Goal: Find specific fact: Find specific fact

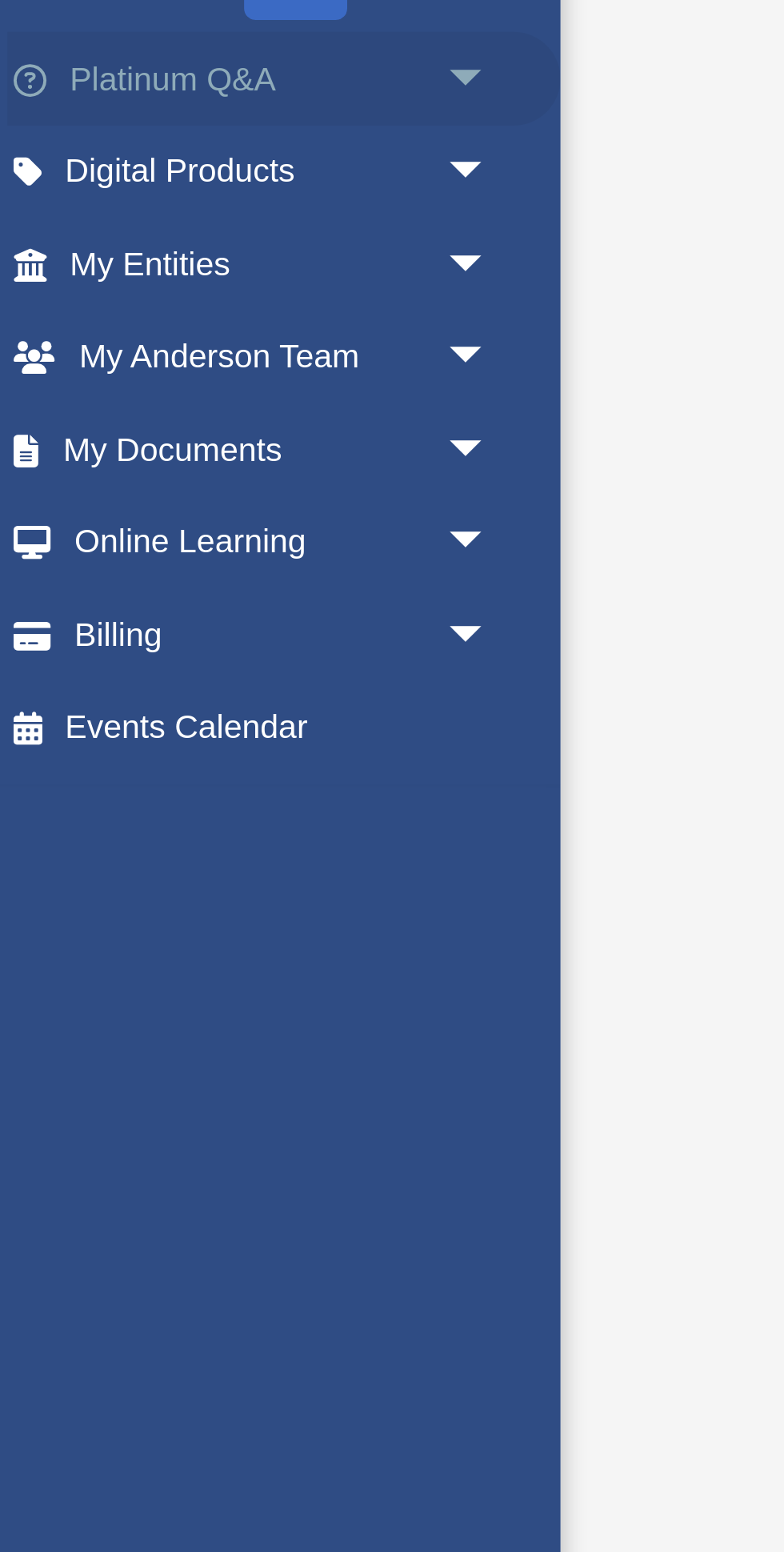
click at [167, 210] on span "arrow_drop_down" at bounding box center [175, 214] width 32 height 32
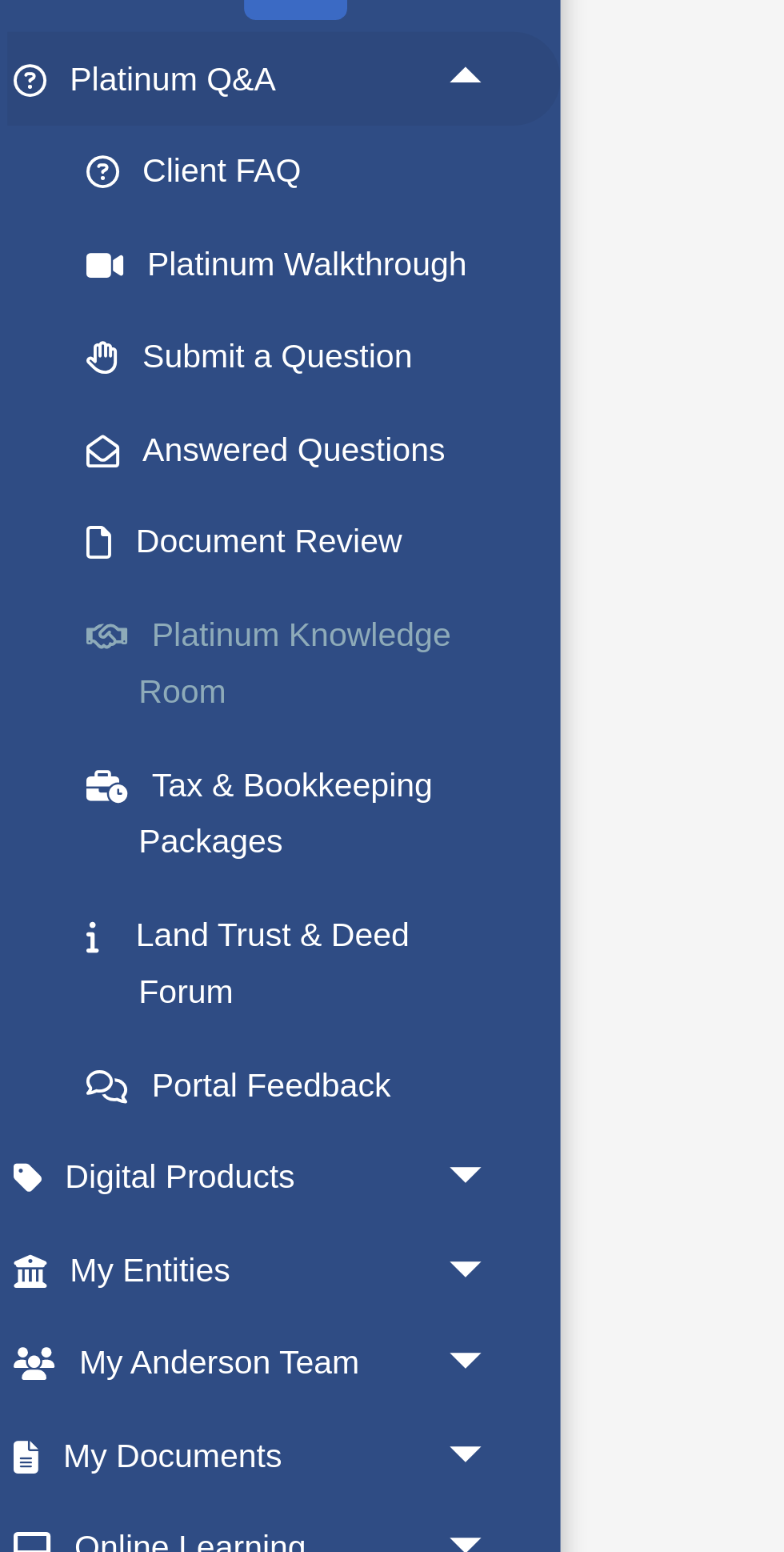
click at [149, 406] on link "Platinum Knowledge Room" at bounding box center [111, 413] width 178 height 51
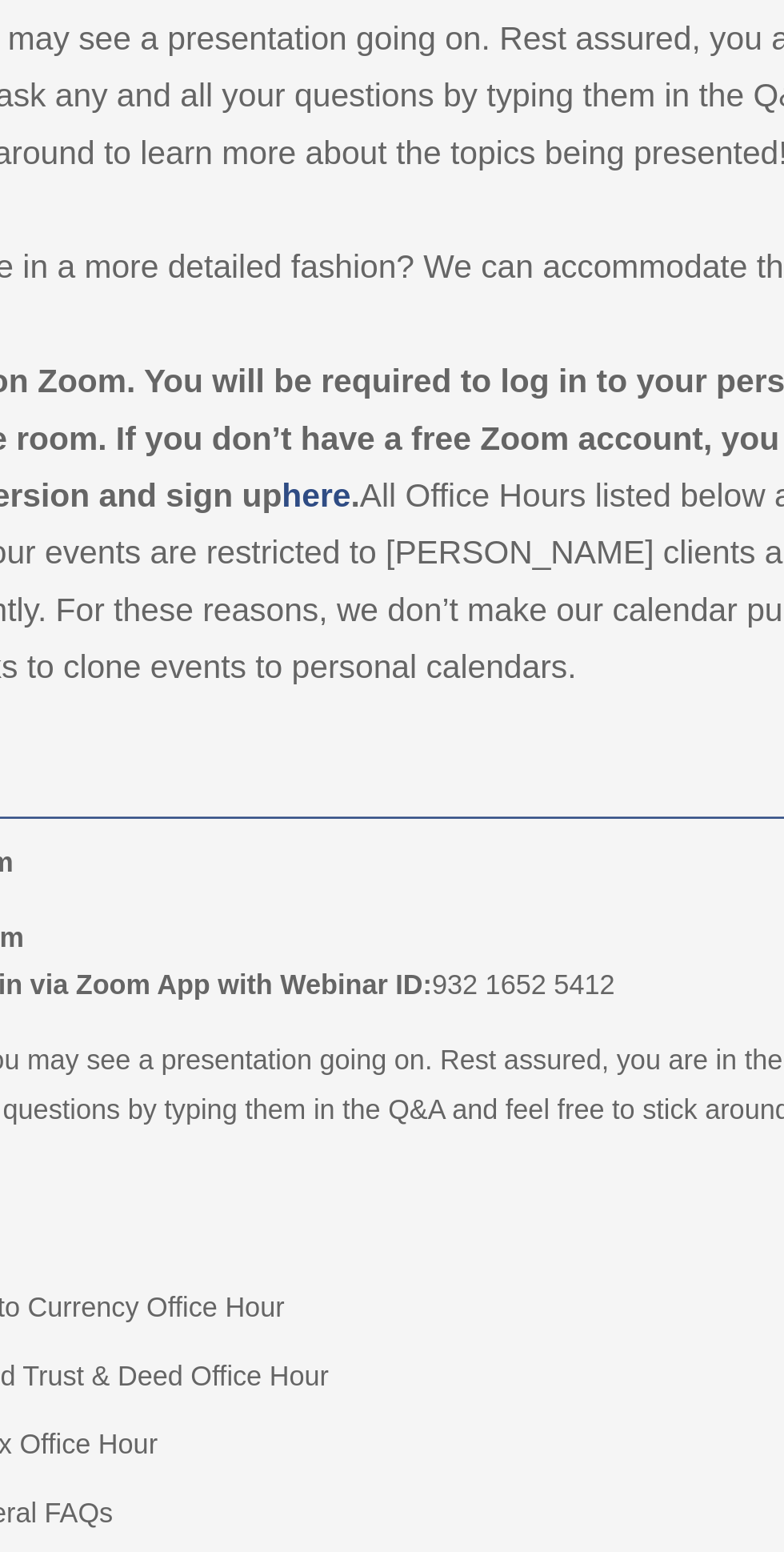
scroll to position [23, 0]
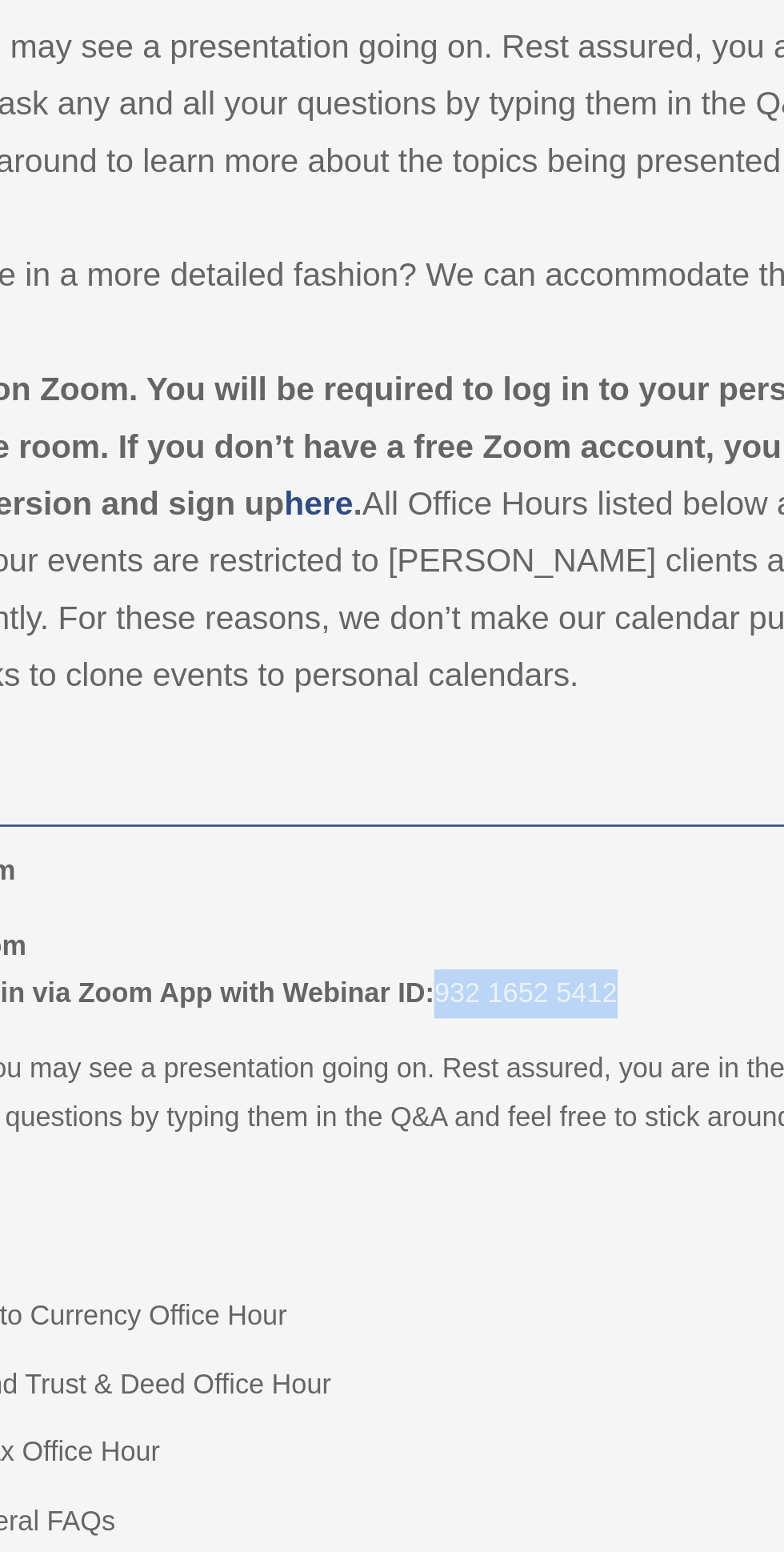
copy p "932 1652 5412"
